Goal: Information Seeking & Learning: Learn about a topic

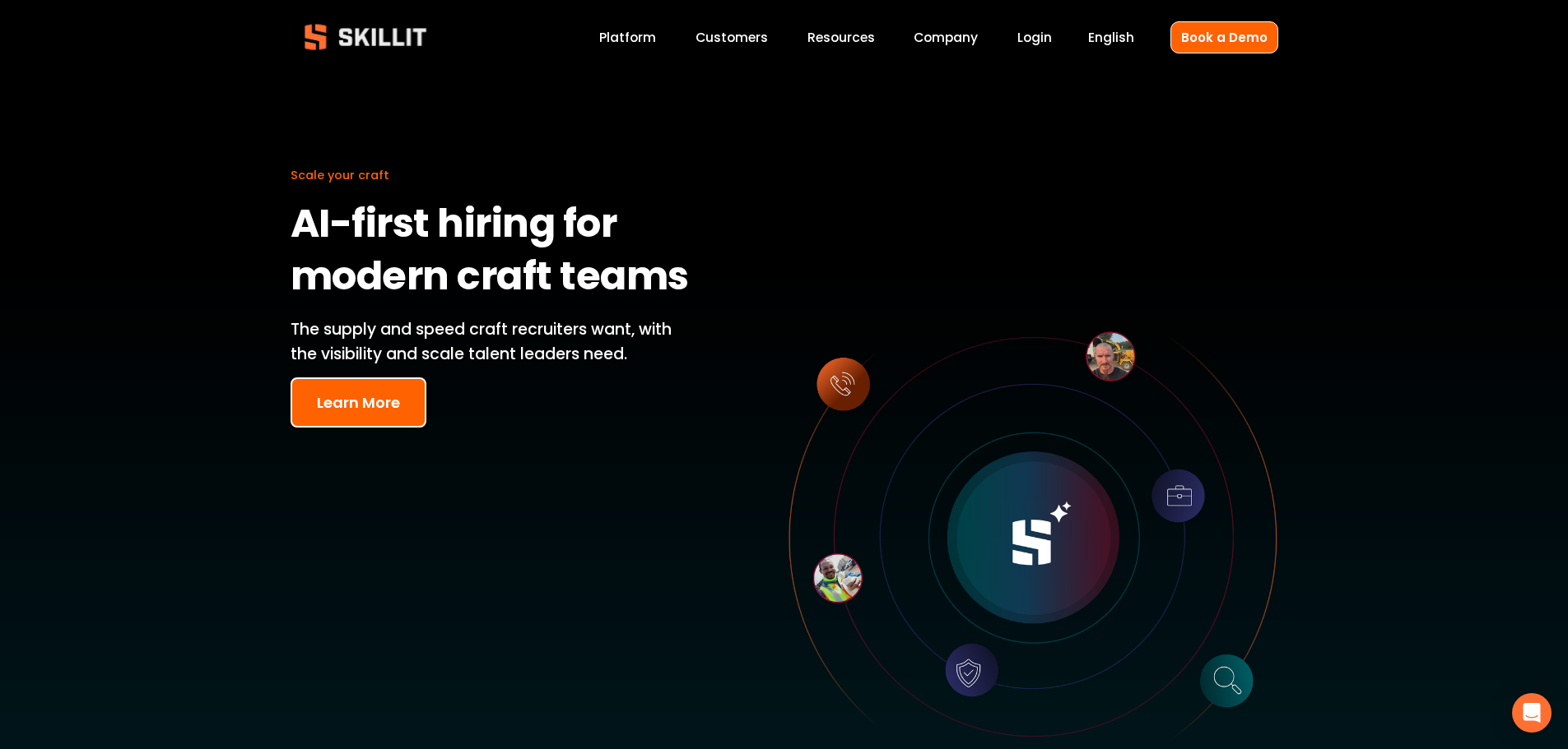
click at [647, 42] on link "Platform" at bounding box center [627, 37] width 56 height 22
click at [623, 41] on link "Platform" at bounding box center [627, 37] width 56 height 22
click at [362, 413] on button "Learn More" at bounding box center [358, 402] width 136 height 50
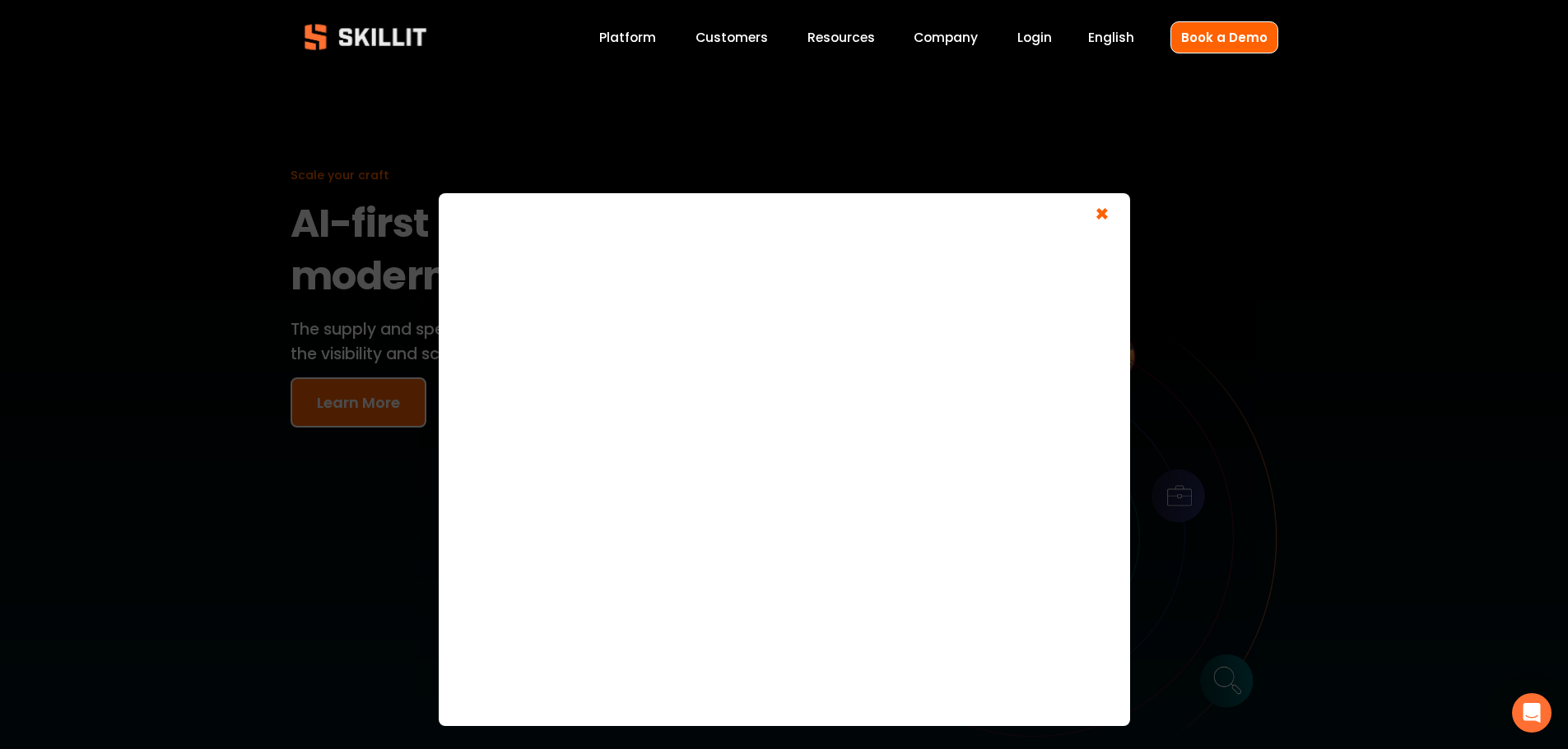
click at [1101, 215] on span "×" at bounding box center [1102, 216] width 31 height 30
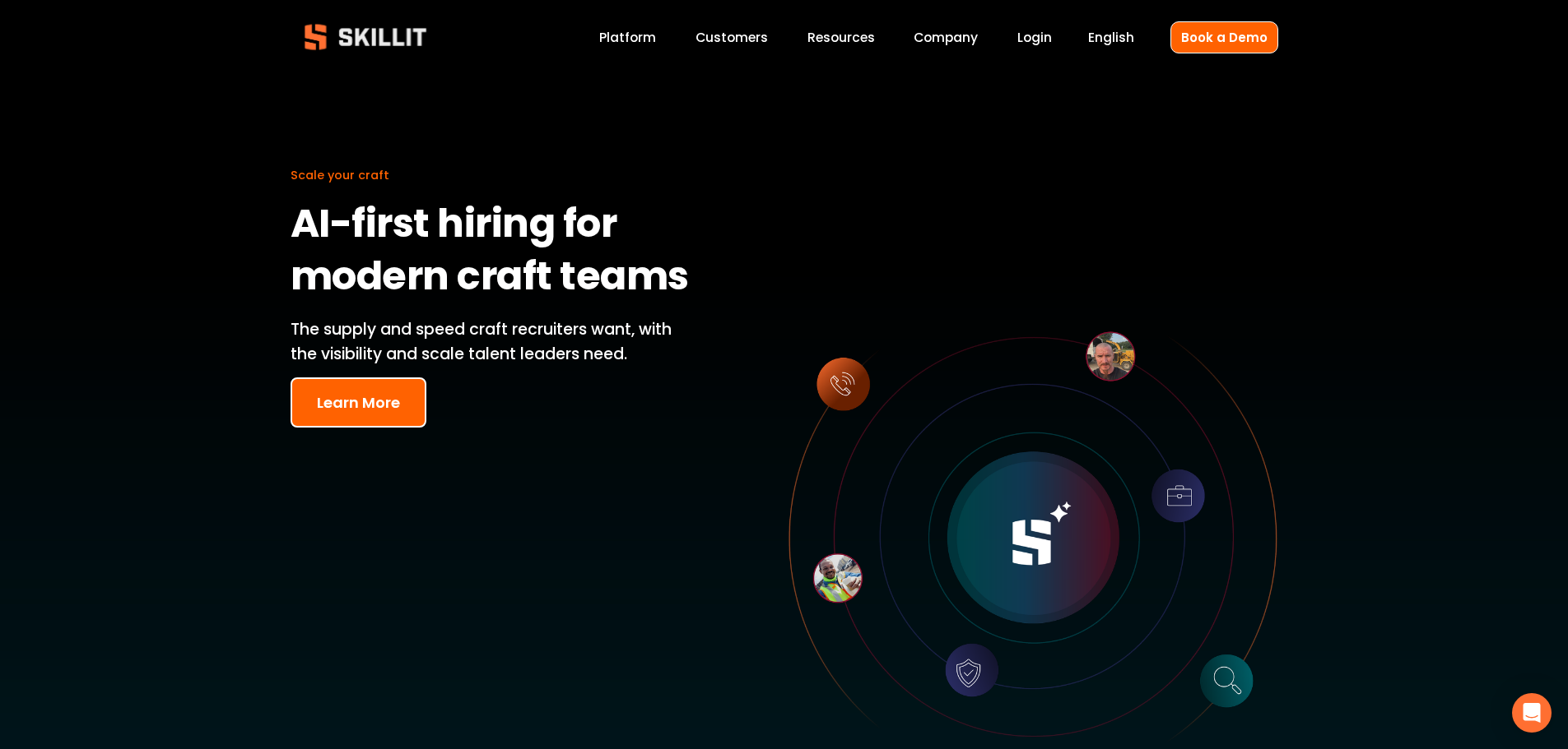
click at [736, 38] on link "Customers" at bounding box center [732, 37] width 73 height 22
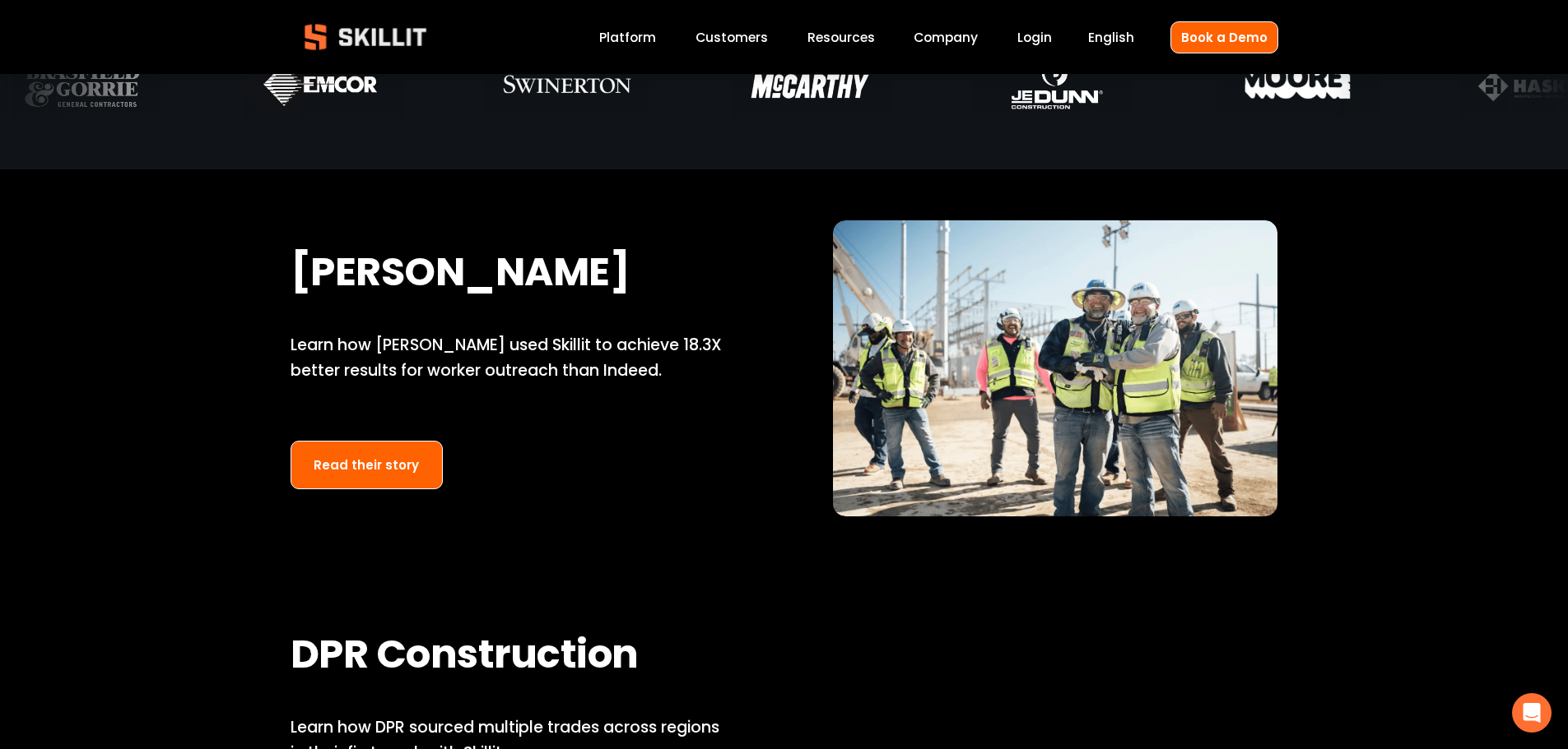
scroll to position [1151, 0]
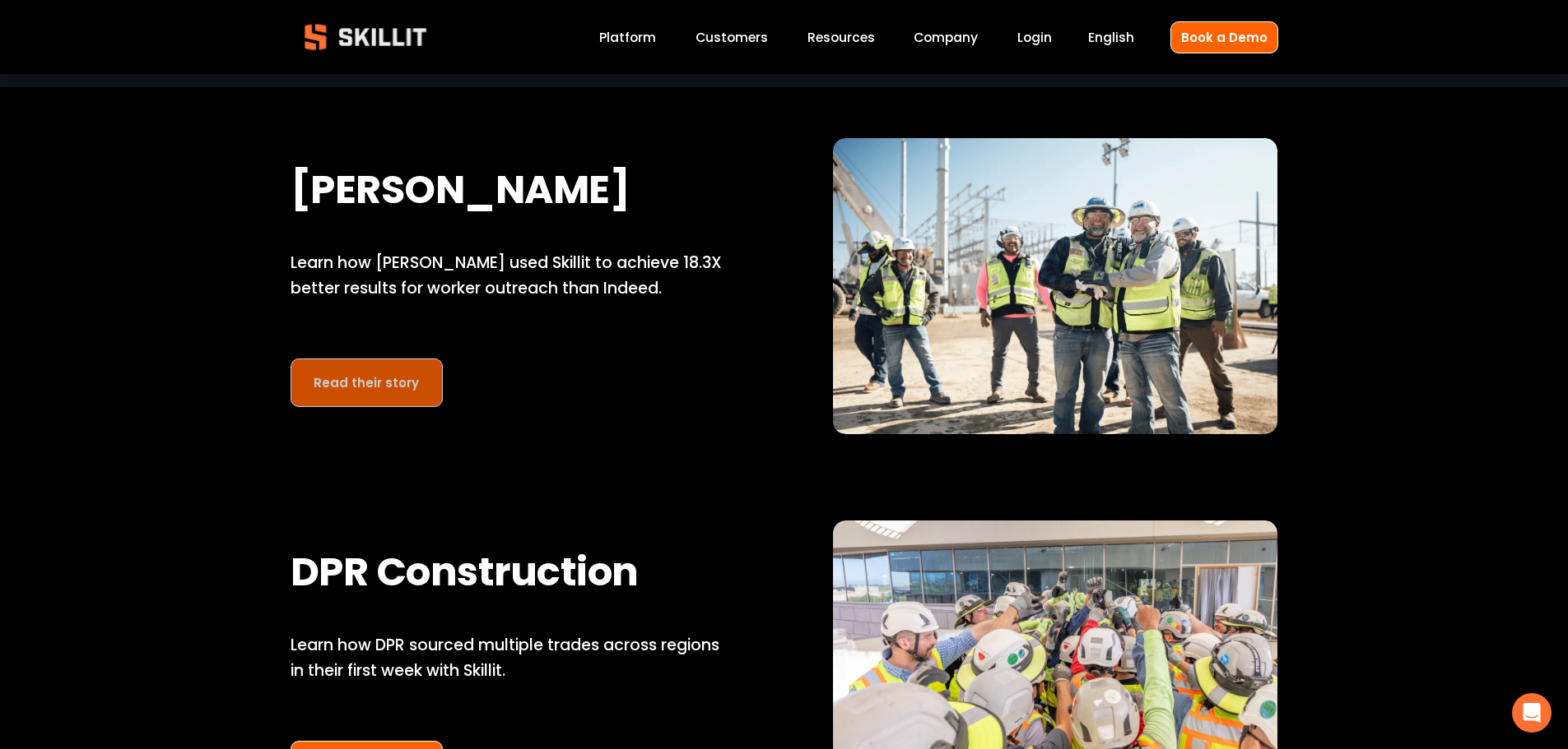
click at [383, 393] on link "Read their story" at bounding box center [367, 382] width 153 height 48
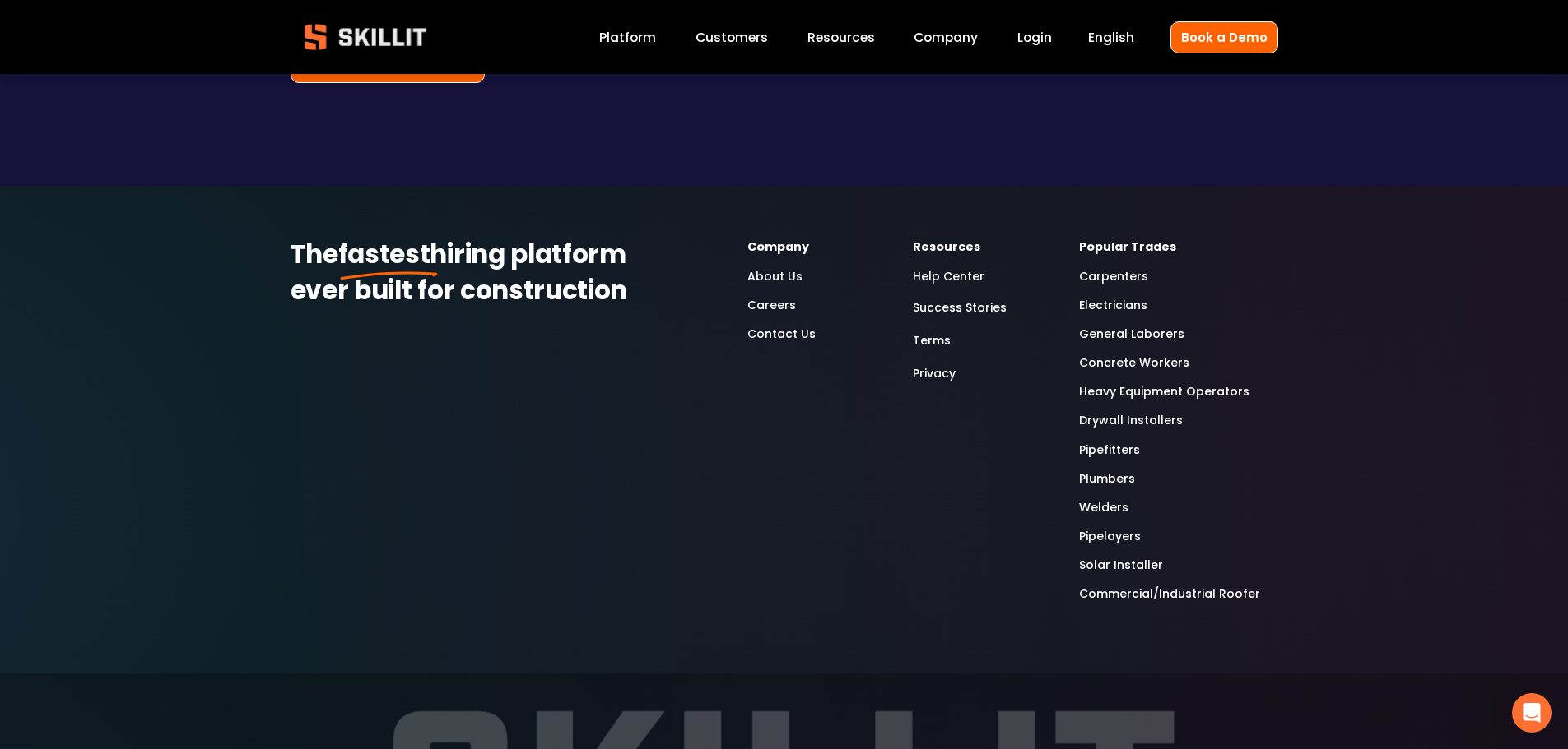
scroll to position [3784, 0]
click at [1122, 410] on link "Drywall Installers" at bounding box center [1131, 420] width 104 height 19
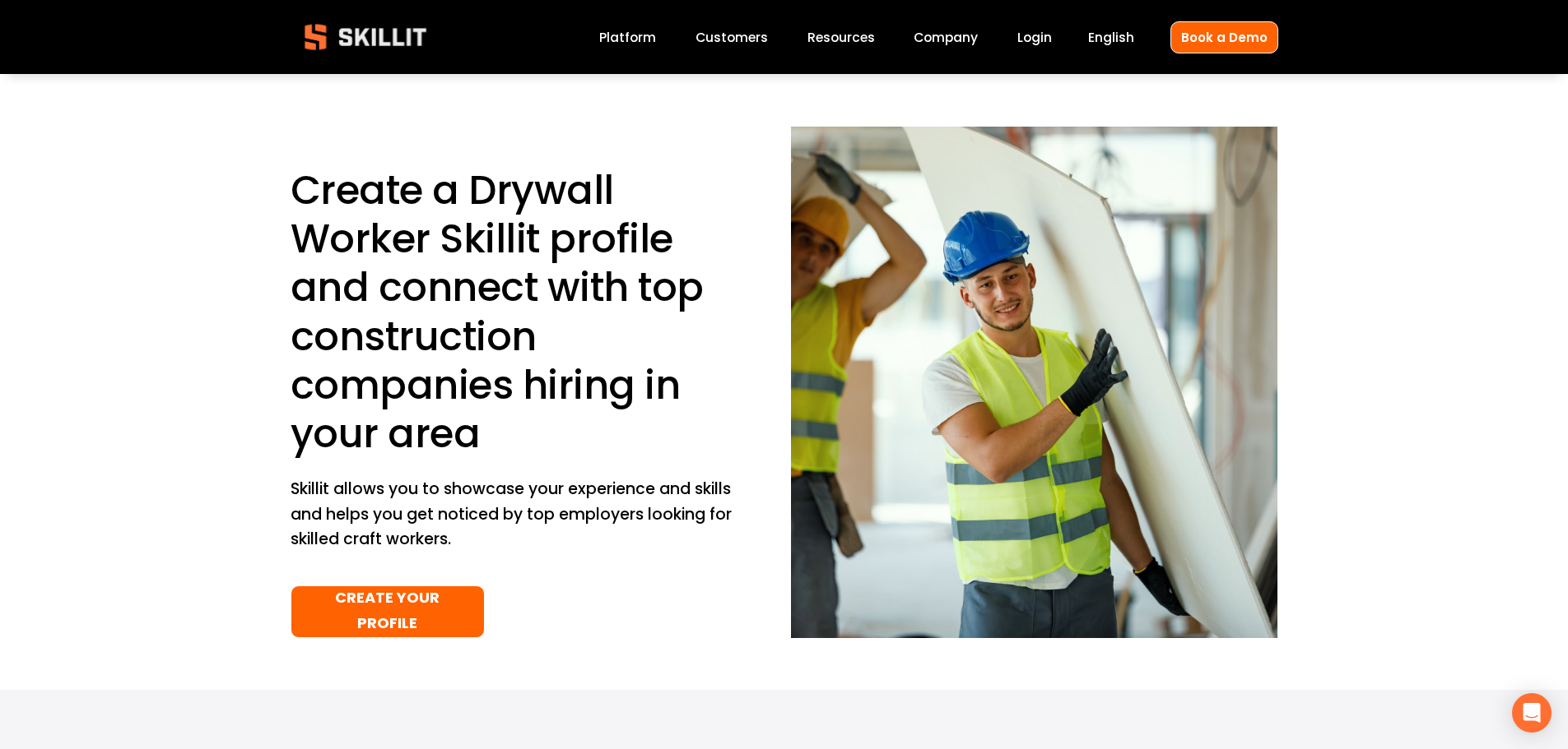
click at [643, 38] on link "Platform" at bounding box center [627, 37] width 56 height 22
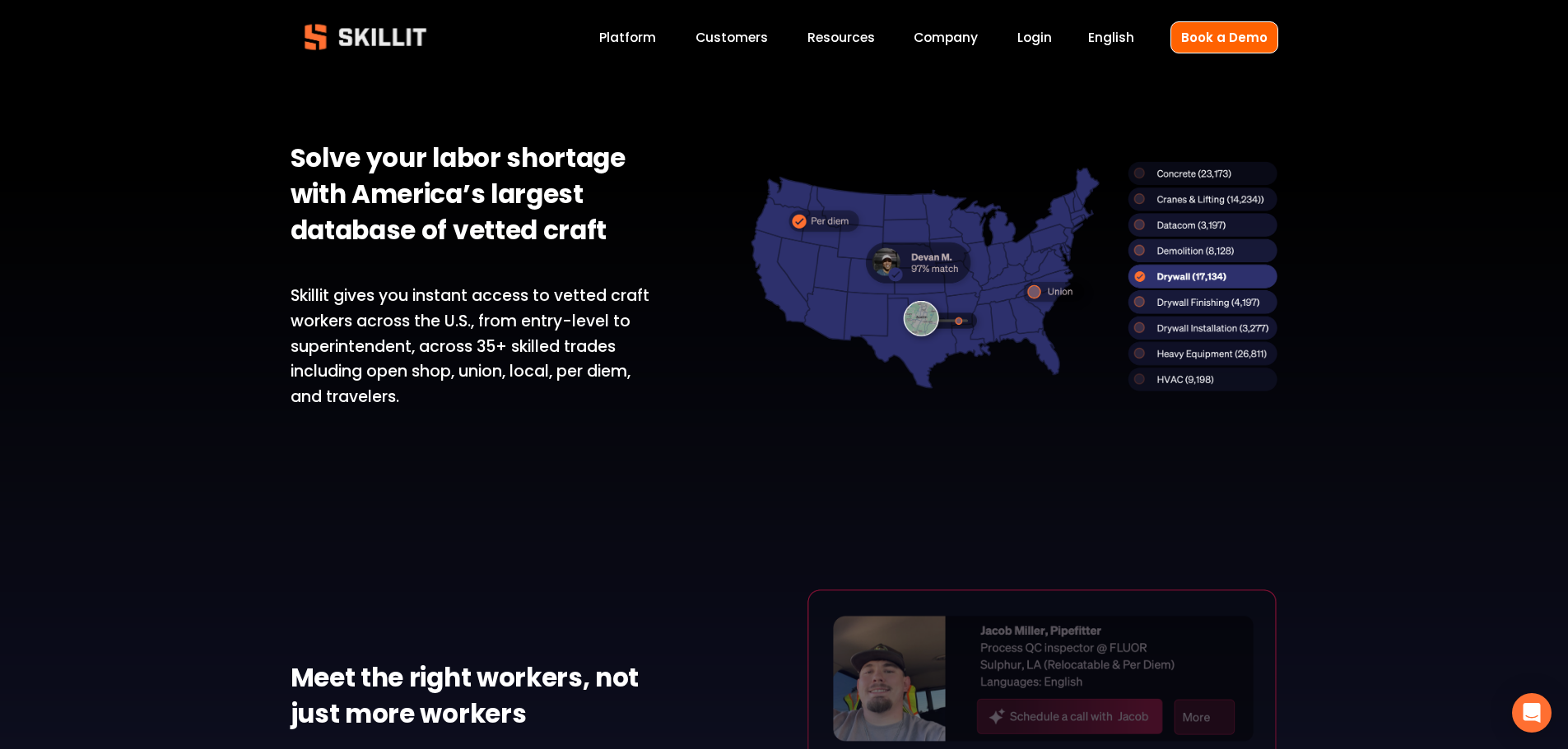
scroll to position [1399, 0]
